Goal: Navigation & Orientation: Find specific page/section

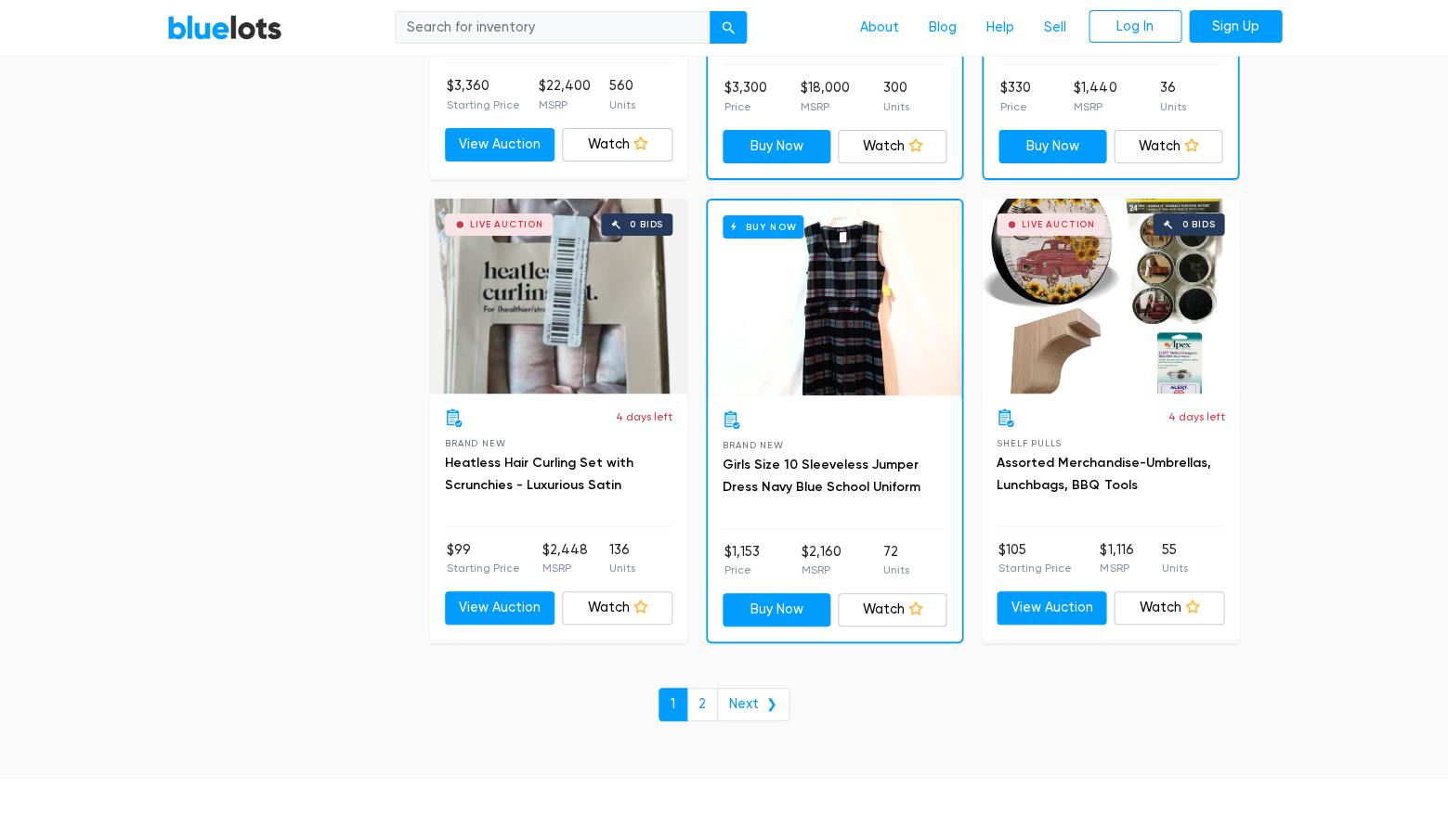
scroll to position [7824, 0]
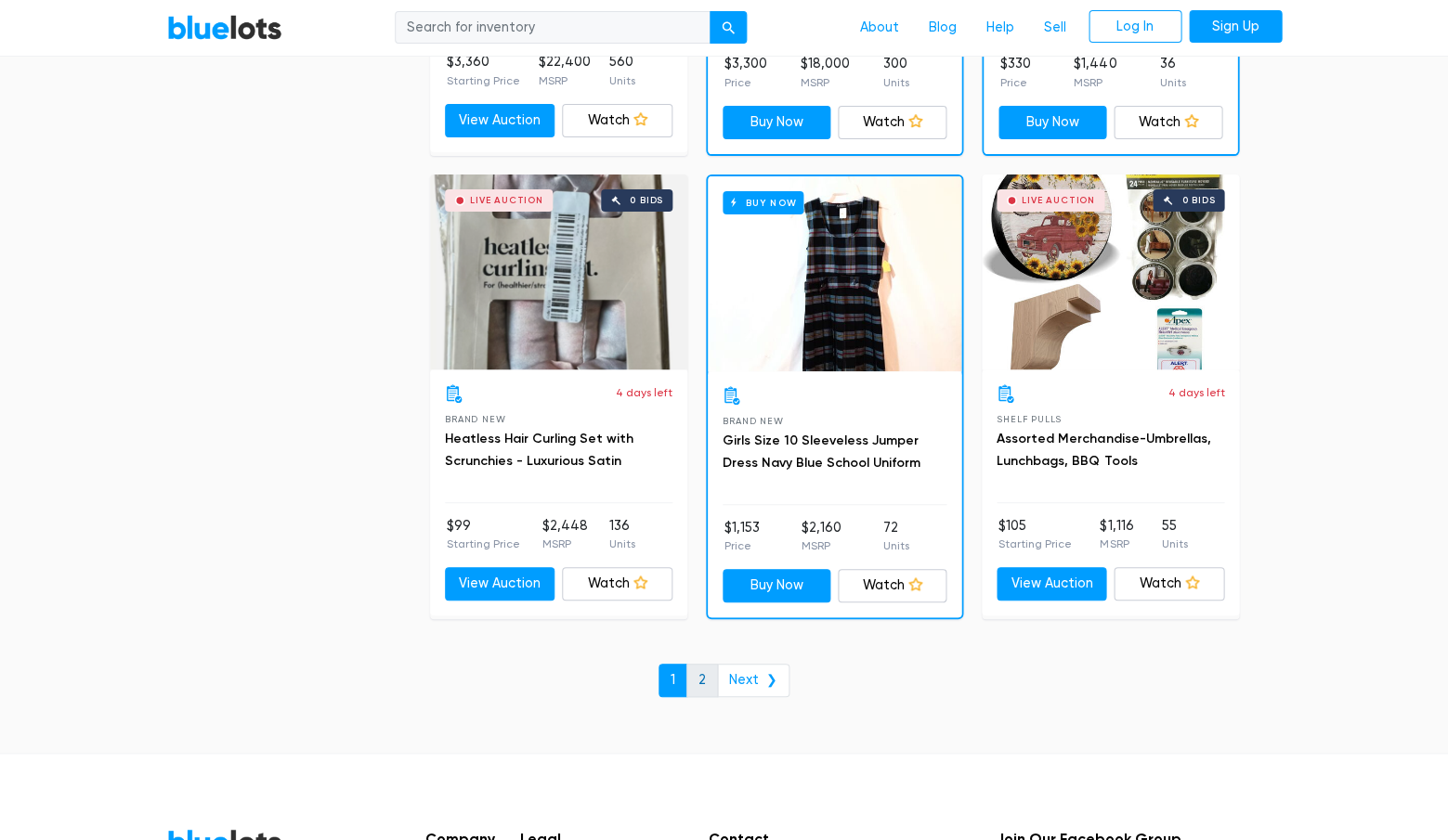
click at [706, 664] on link "2" at bounding box center [703, 681] width 32 height 34
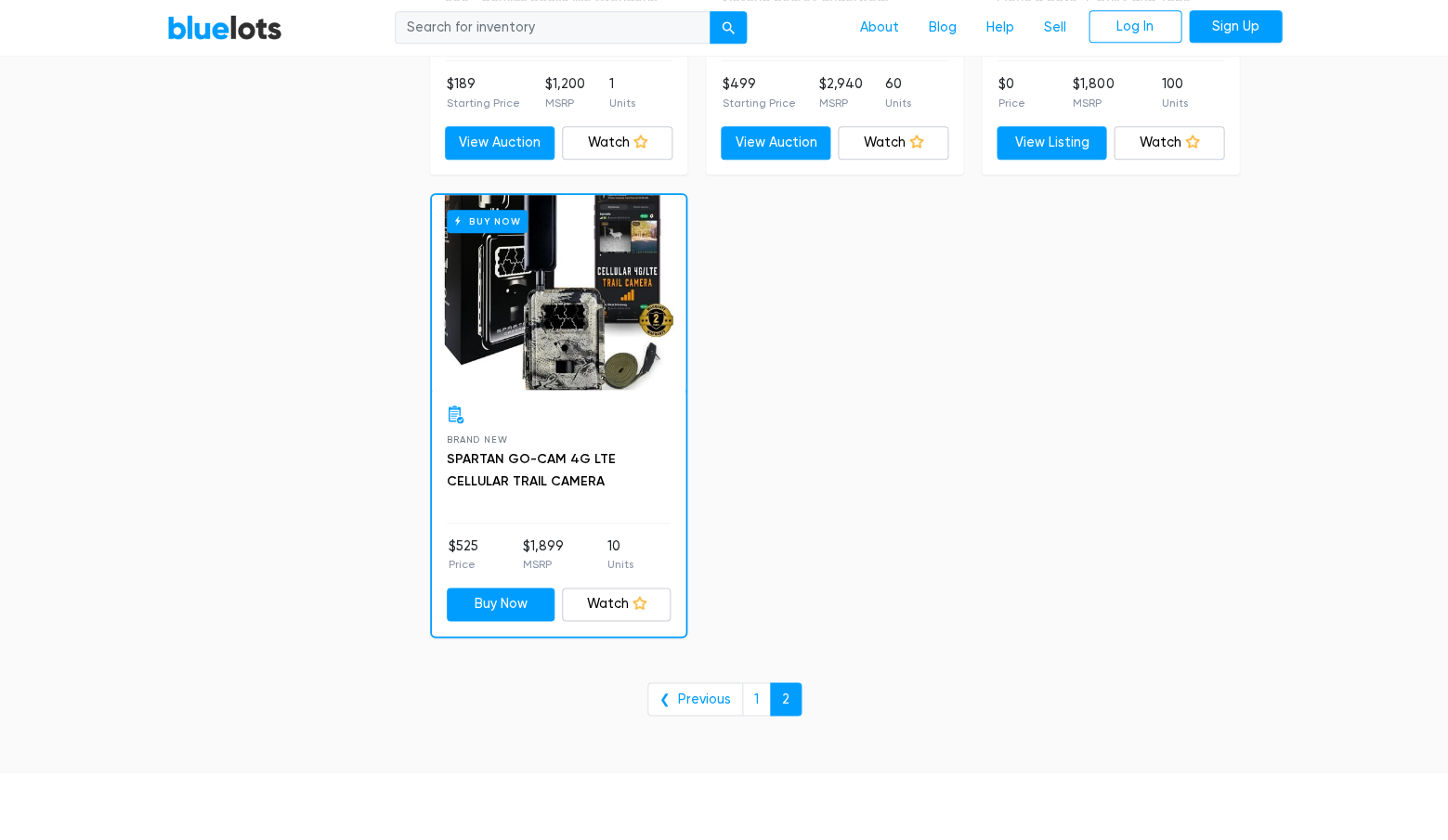
scroll to position [2343, 0]
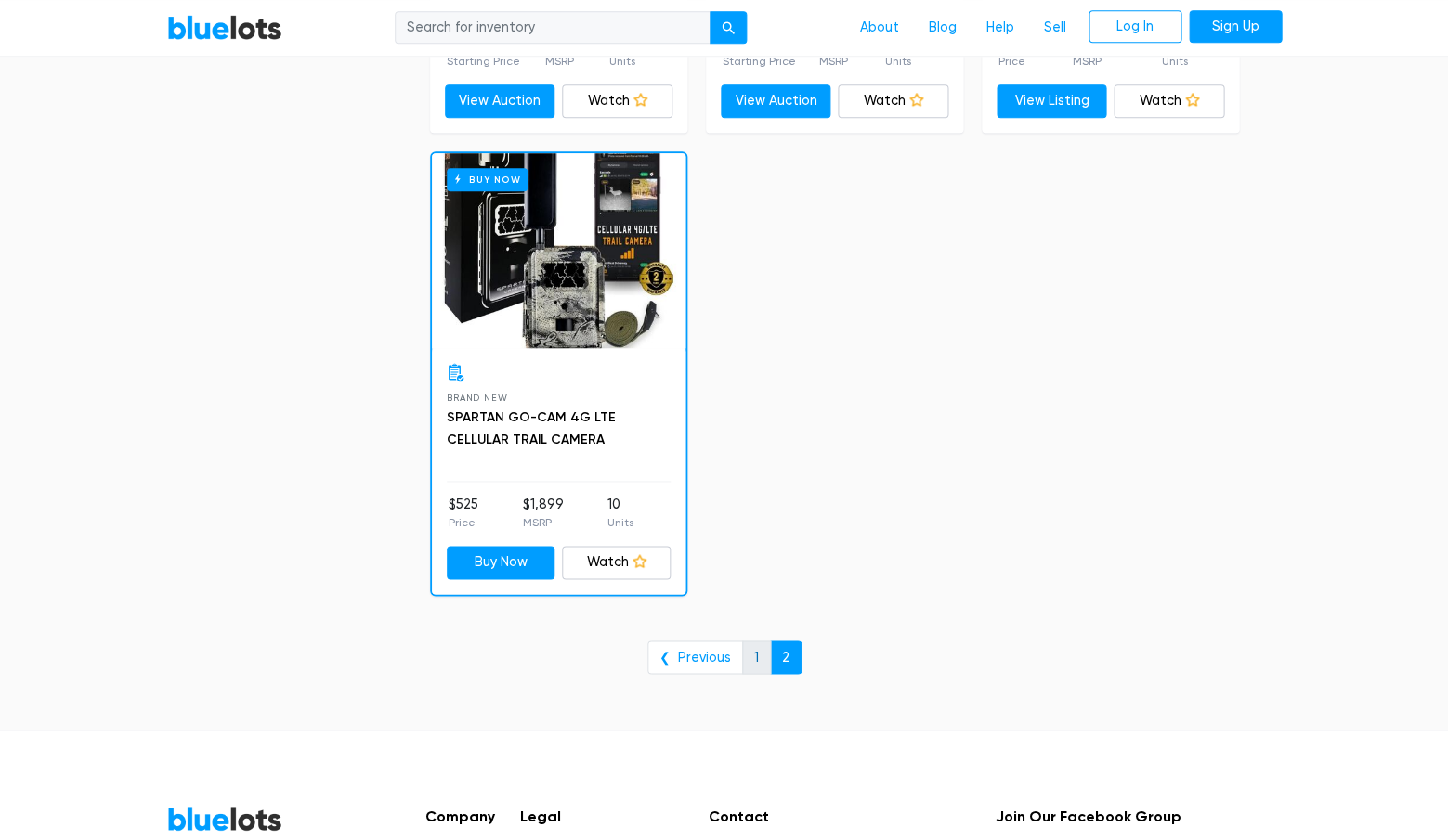
click at [749, 644] on link "1" at bounding box center [756, 658] width 29 height 34
